Goal: Information Seeking & Learning: Learn about a topic

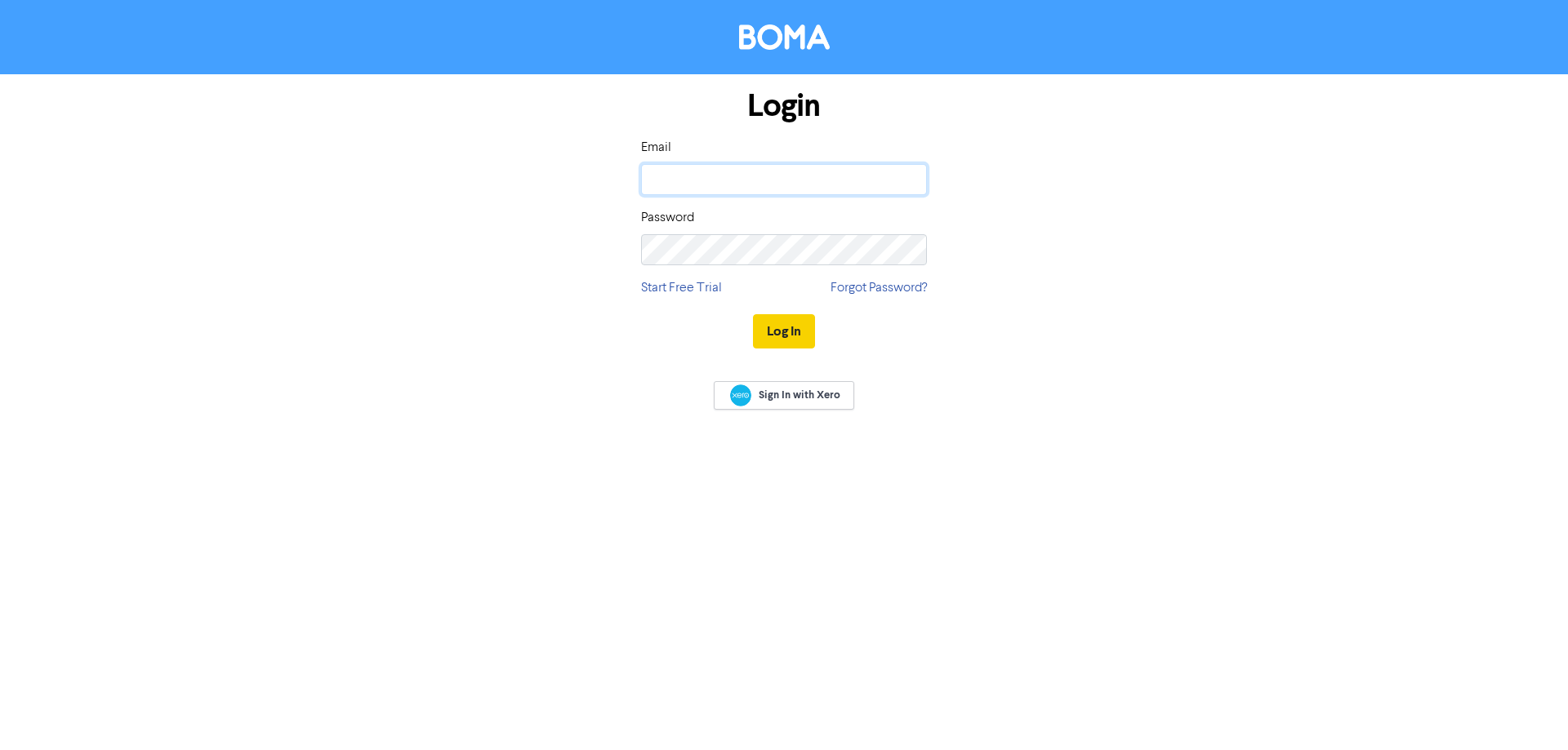
type input "[PERSON_NAME][EMAIL_ADDRESS][DOMAIN_NAME]"
click at [755, 331] on button "Log In" at bounding box center [784, 332] width 62 height 34
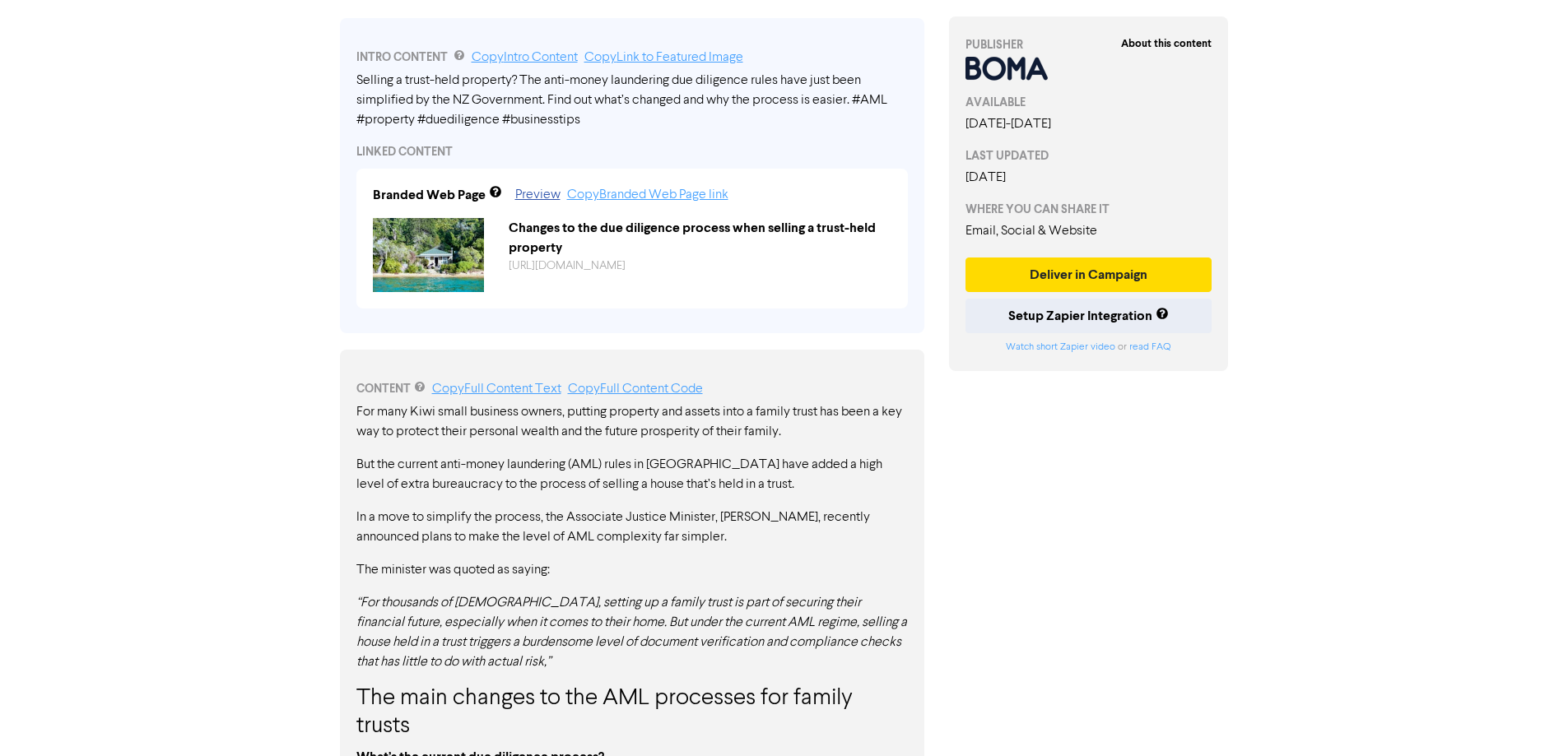
scroll to position [576, 0]
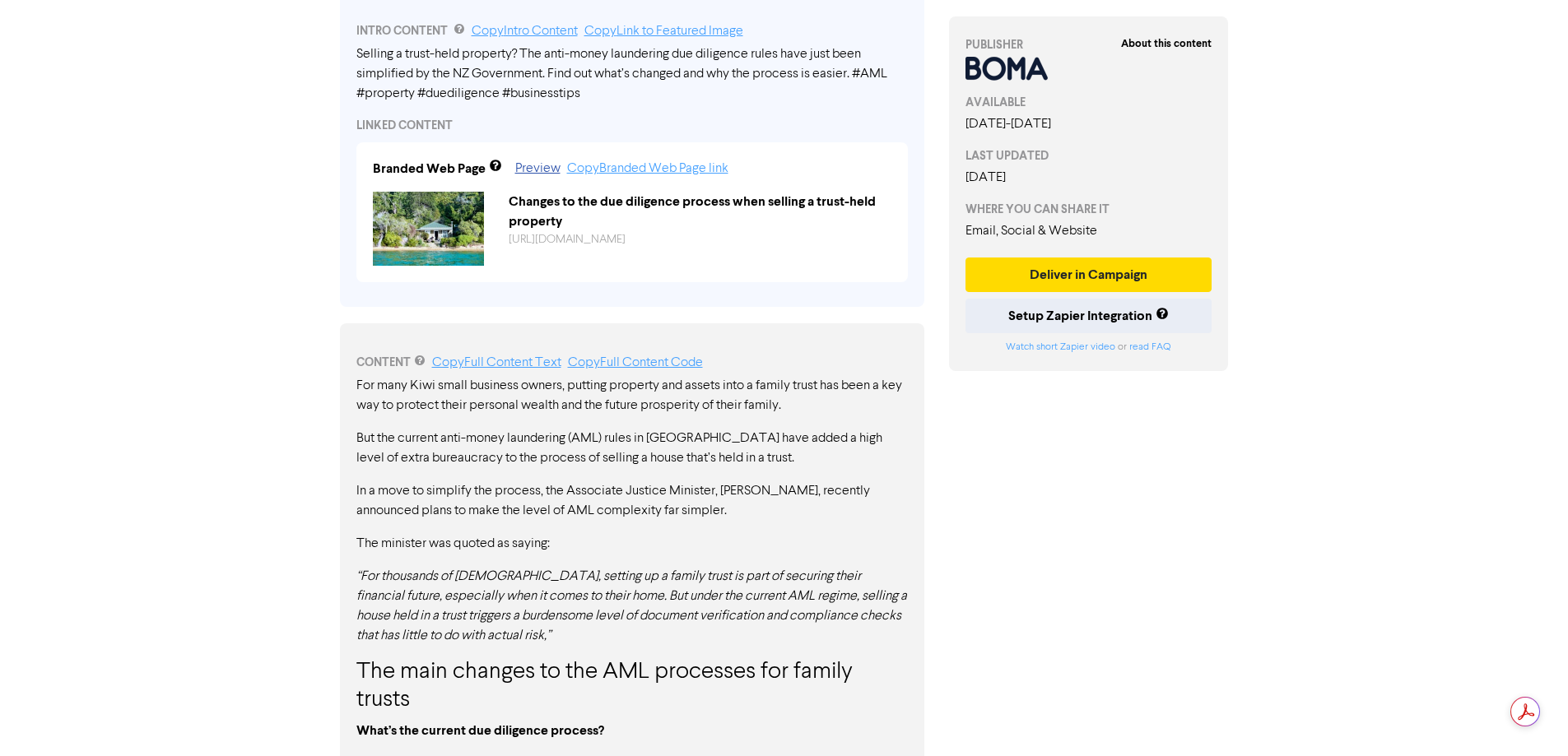
drag, startPoint x: 368, startPoint y: 412, endPoint x: 712, endPoint y: 407, distance: 344.0
click at [712, 407] on p "For many Kiwi small business owners, putting property and assets into a family …" at bounding box center [632, 396] width 551 height 40
drag, startPoint x: 352, startPoint y: 442, endPoint x: 549, endPoint y: 453, distance: 197.3
drag, startPoint x: 353, startPoint y: 495, endPoint x: 646, endPoint y: 507, distance: 293.2
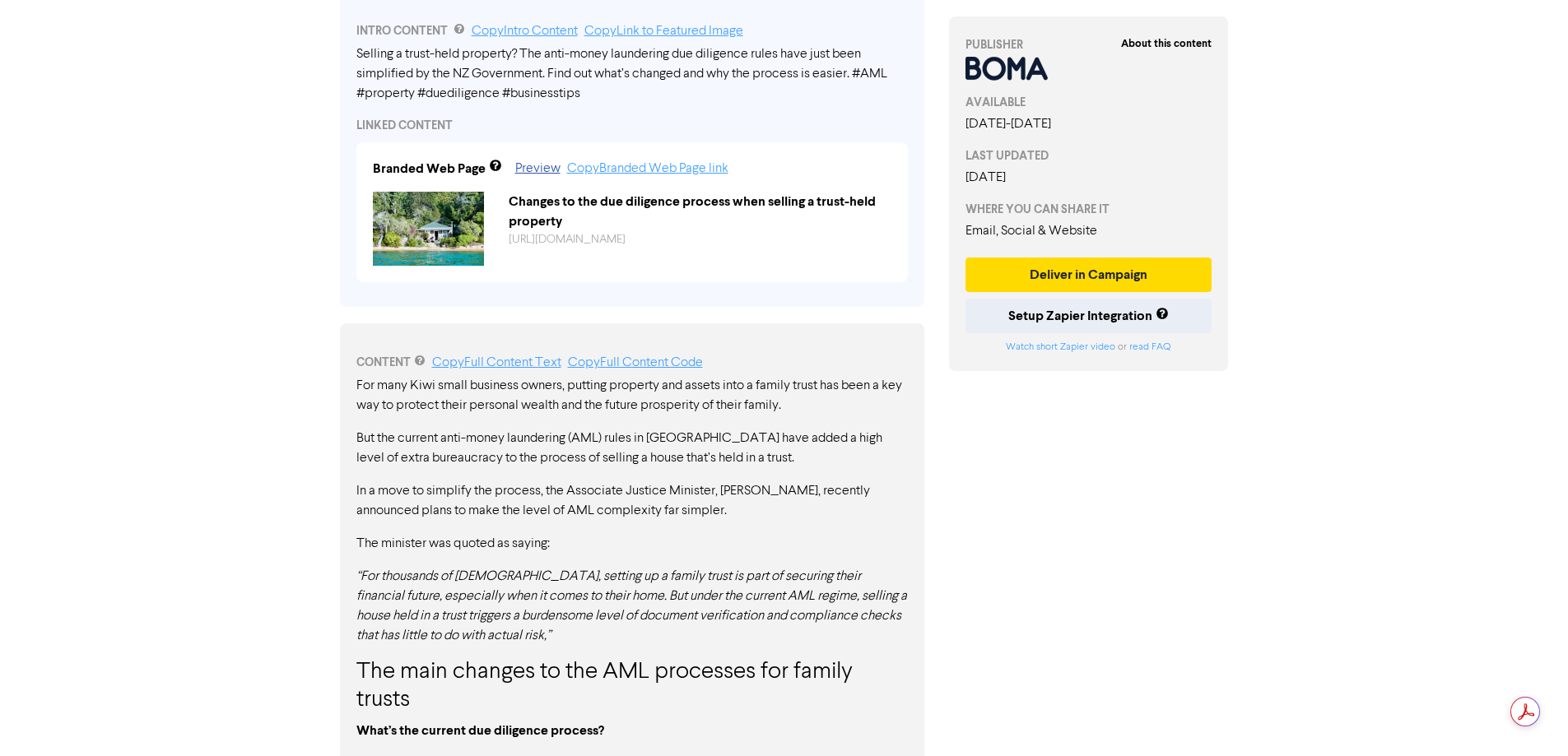
drag, startPoint x: 367, startPoint y: 581, endPoint x: 574, endPoint y: 562, distance: 207.9
click at [488, 629] on p "“For thousands of [DEMOGRAPHIC_DATA], setting up a family trust is part of secu…" at bounding box center [632, 606] width 551 height 79
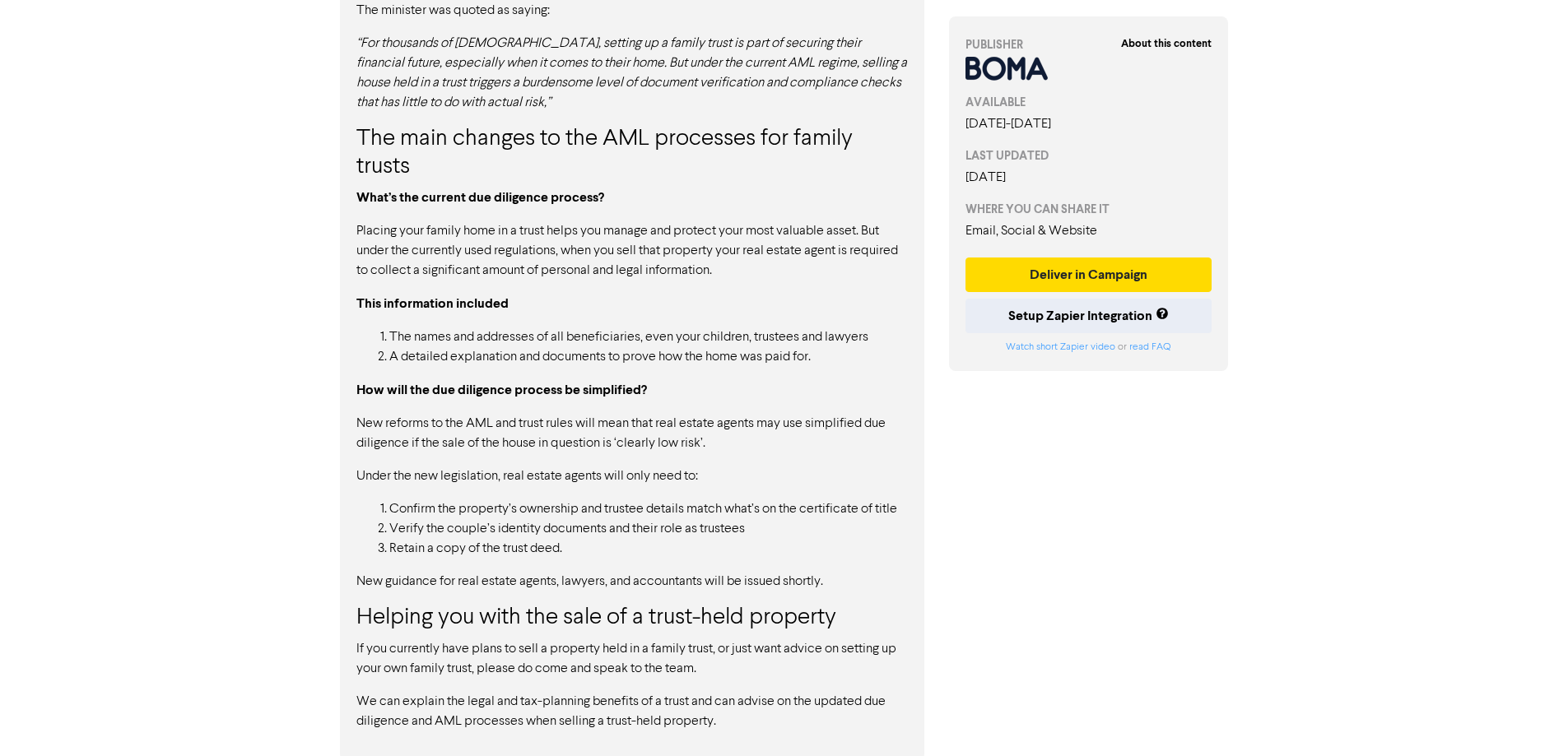
scroll to position [1115, 0]
